Goal: Communication & Community: Share content

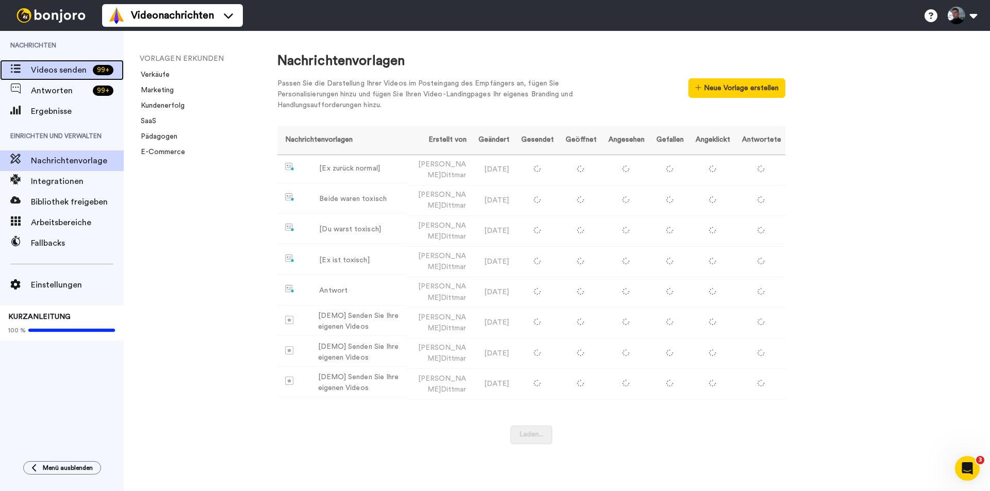
click at [44, 66] on font "Videos senden" at bounding box center [59, 70] width 56 height 8
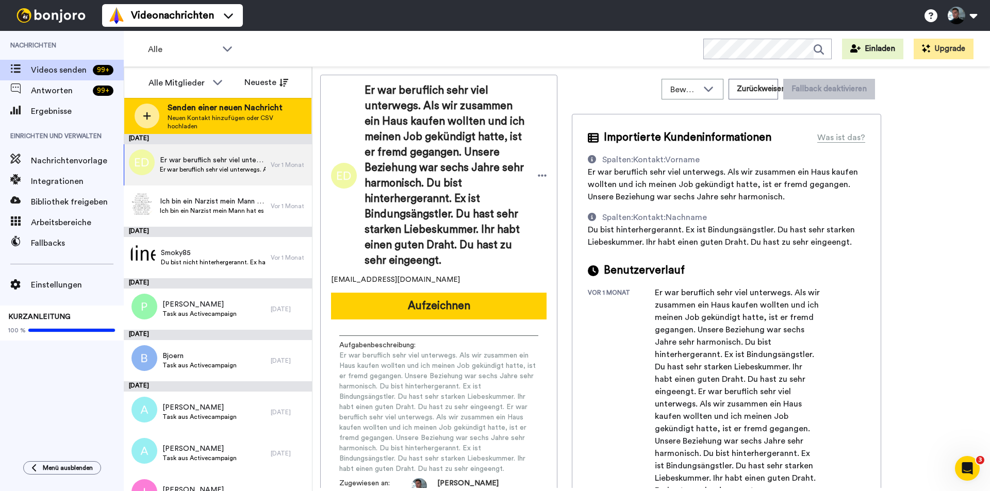
click at [142, 117] on div at bounding box center [147, 116] width 25 height 25
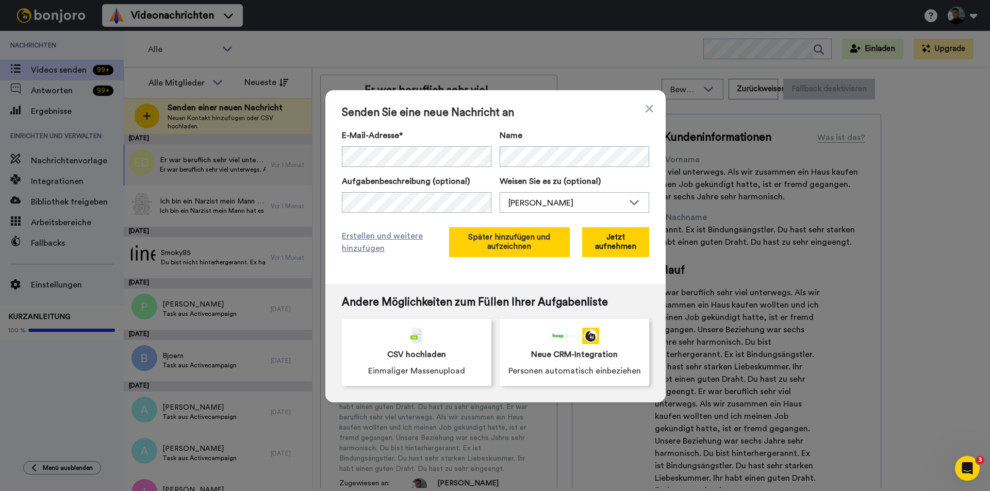
click at [484, 245] on button "Später hinzufügen und aufzeichnen" at bounding box center [509, 242] width 121 height 30
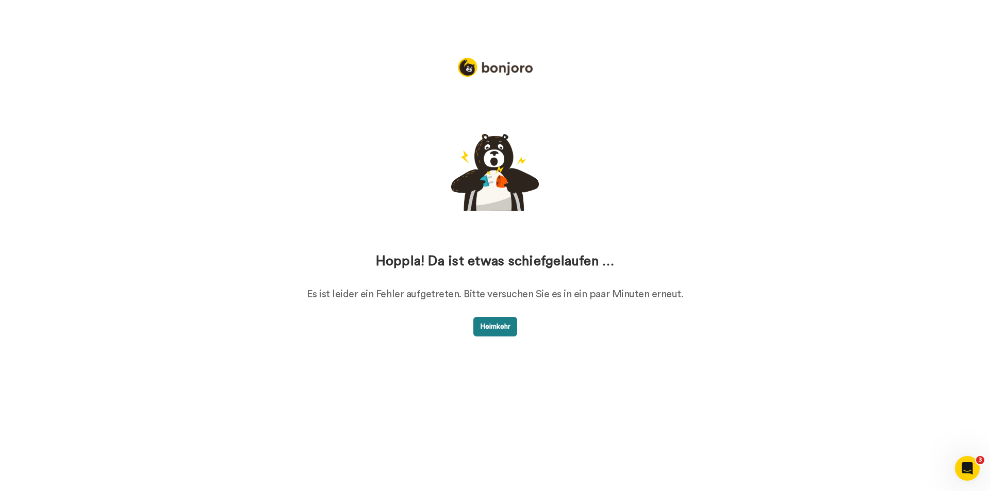
click at [501, 327] on font "Heimkehr" at bounding box center [495, 326] width 30 height 7
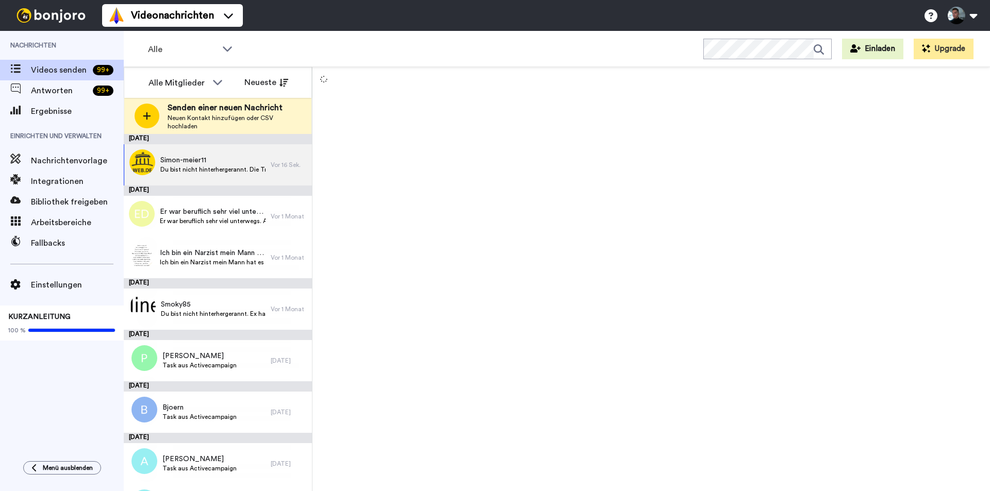
click at [146, 118] on icon at bounding box center [147, 115] width 8 height 9
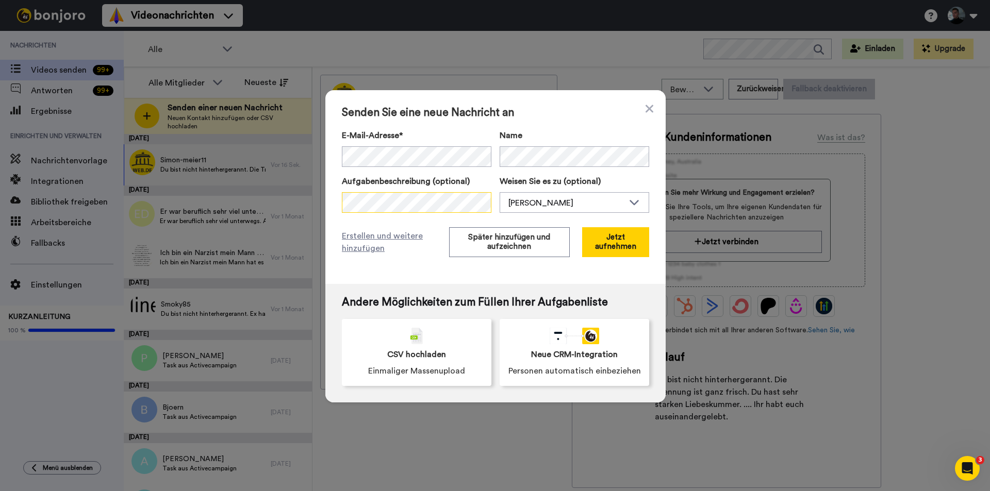
click at [325, 196] on div "Senden Sie eine neue Nachricht an E-Mail-Adresse* No search result for ‘ kabu19…" at bounding box center [495, 187] width 340 height 194
click at [332, 155] on div "Senden Sie eine neue Nachricht an E-Mail-Adresse* No search result for ‘ kabu19…" at bounding box center [495, 187] width 340 height 194
click at [476, 242] on button "Später hinzufügen und aufzeichnen" at bounding box center [509, 242] width 121 height 30
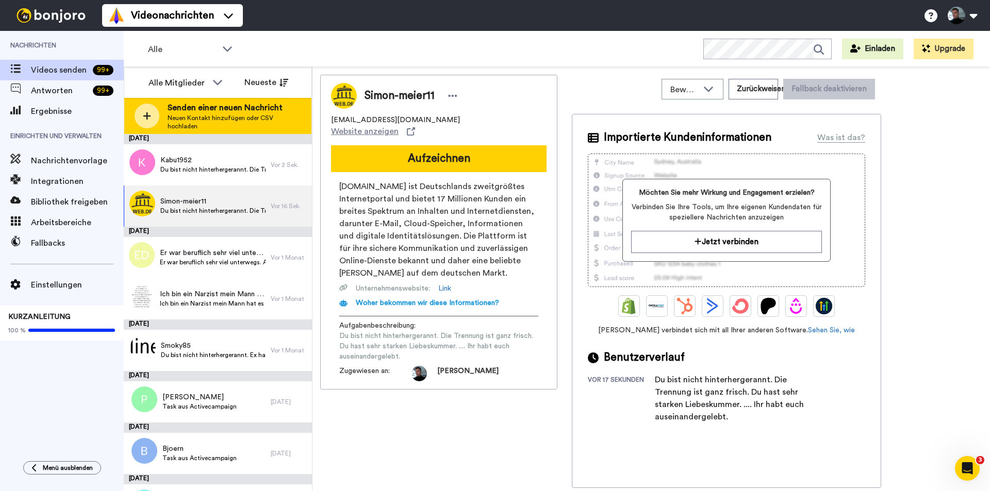
click at [141, 114] on div at bounding box center [147, 116] width 25 height 25
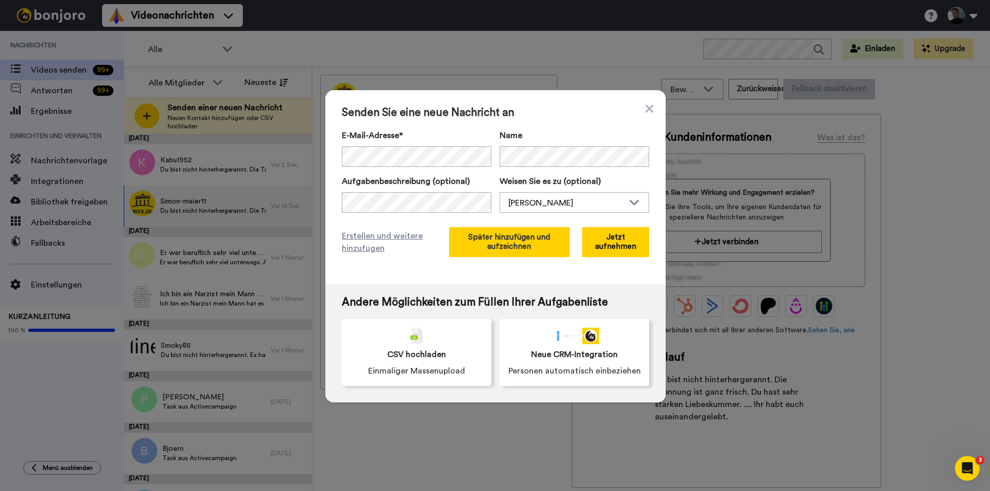
click at [498, 244] on font "Später hinzufügen und aufzeichnen" at bounding box center [509, 242] width 82 height 17
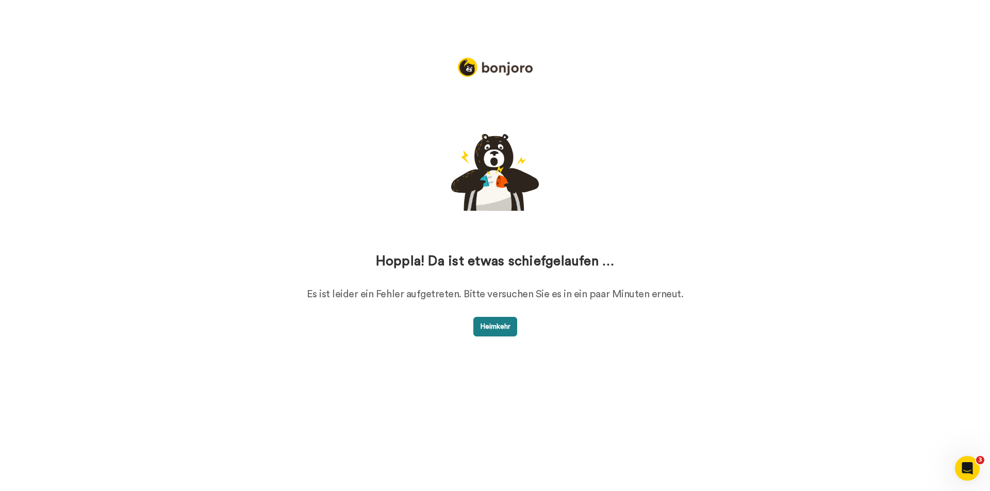
click at [496, 323] on button "Heimkehr" at bounding box center [495, 327] width 44 height 20
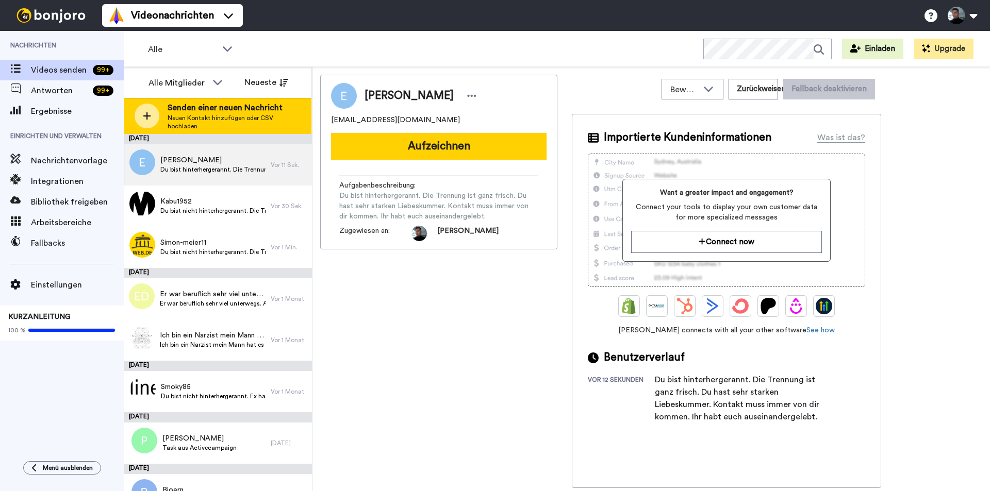
click at [147, 116] on icon at bounding box center [147, 116] width 8 height 8
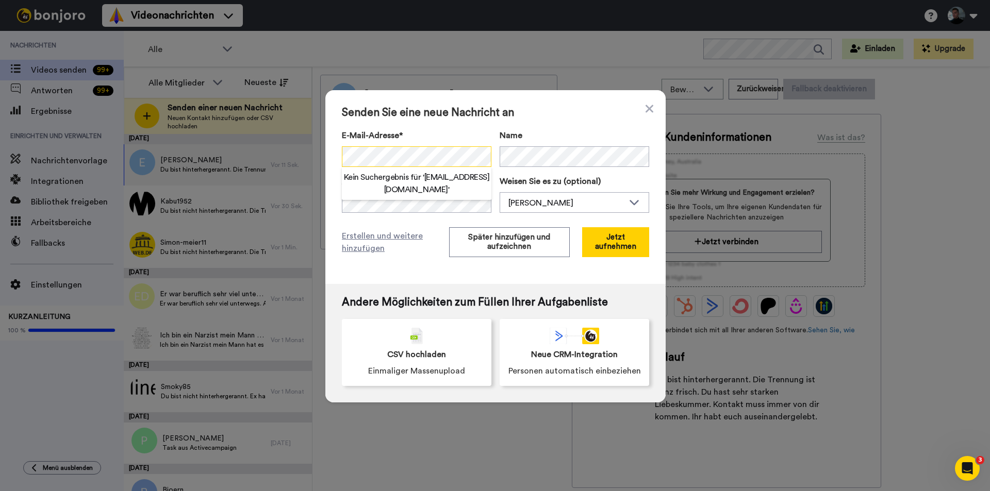
click at [335, 160] on div "Senden Sie eine neue Nachricht an E-Mail-Adresse* Kein Suchergebnis für ' bezen…" at bounding box center [495, 187] width 340 height 194
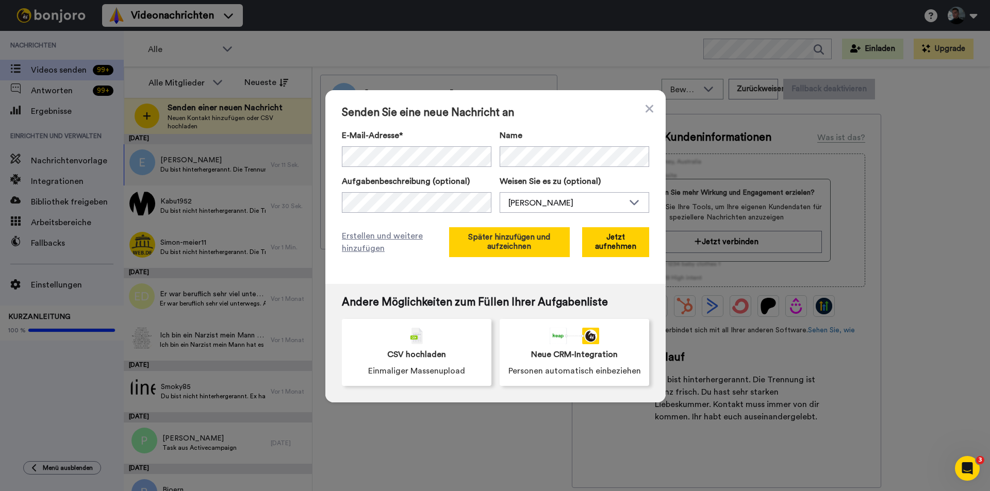
click at [479, 246] on button "Später hinzufügen und aufzeichnen" at bounding box center [509, 242] width 121 height 30
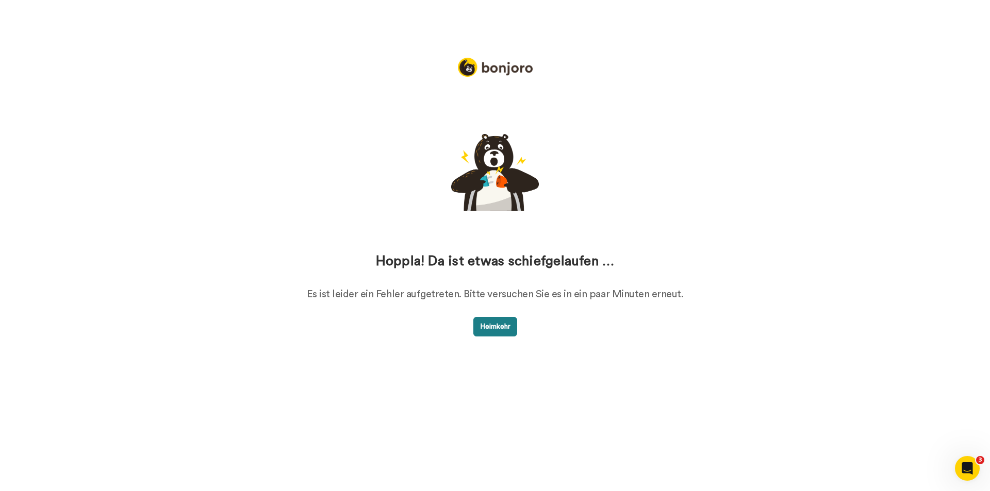
click at [480, 326] on font "Heimkehr" at bounding box center [495, 326] width 30 height 7
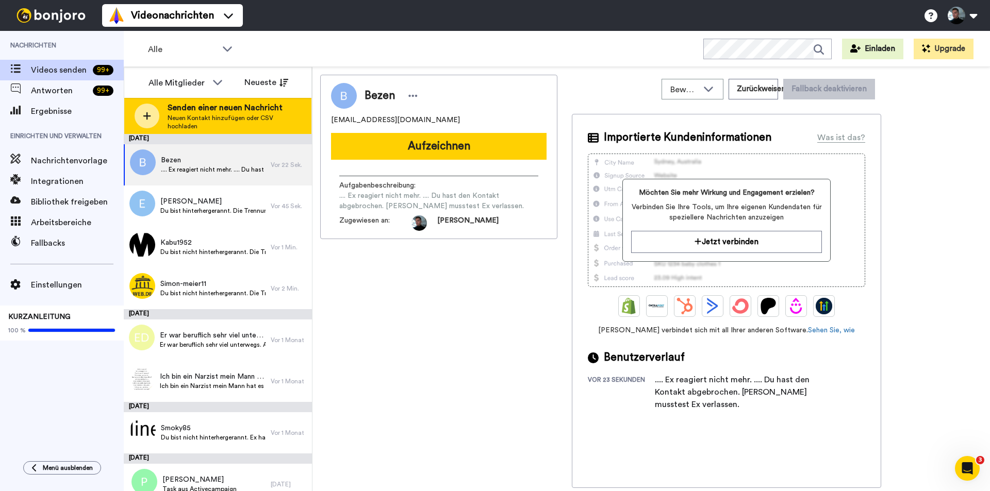
click at [142, 117] on div at bounding box center [147, 116] width 25 height 25
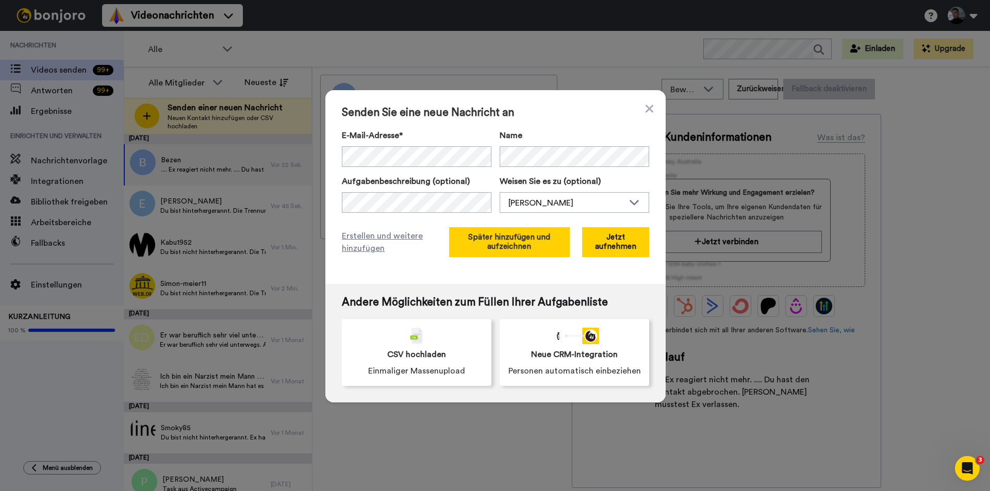
click at [490, 241] on button "Später hinzufügen und aufzeichnen" at bounding box center [509, 242] width 121 height 30
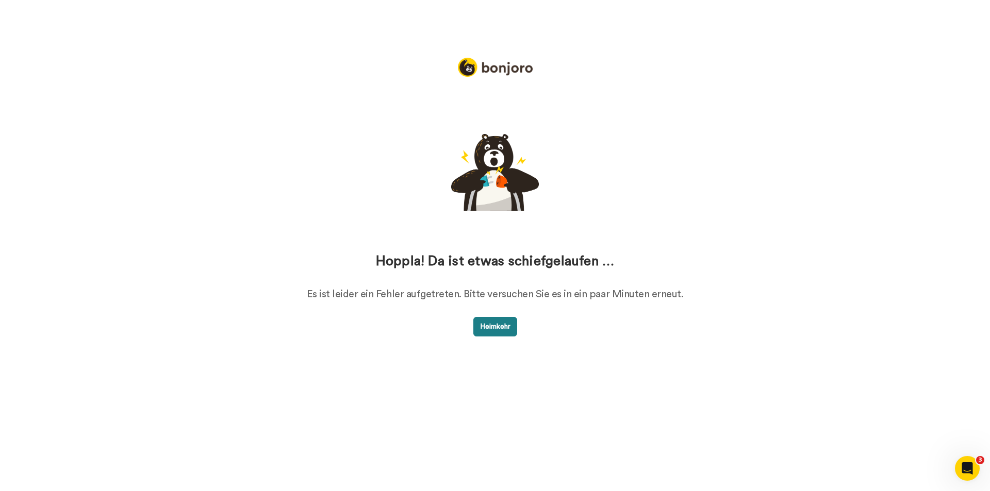
click at [498, 326] on font "Heimkehr" at bounding box center [495, 326] width 30 height 7
